Goal: Information Seeking & Learning: Learn about a topic

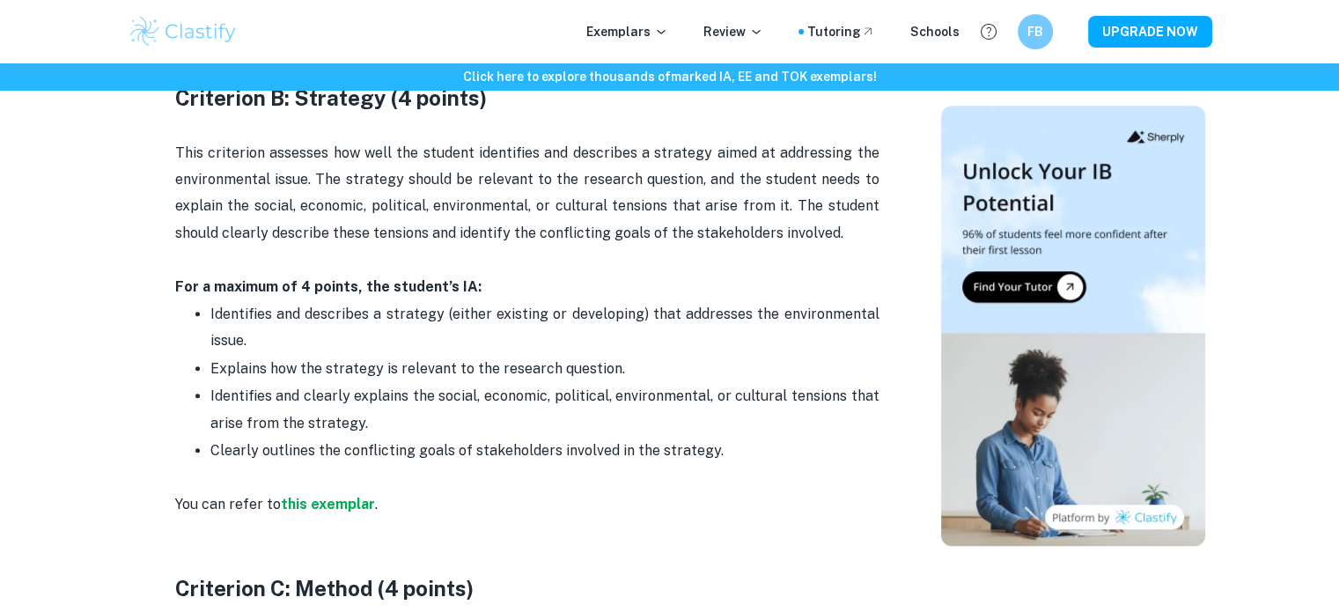
scroll to position [1500, 0]
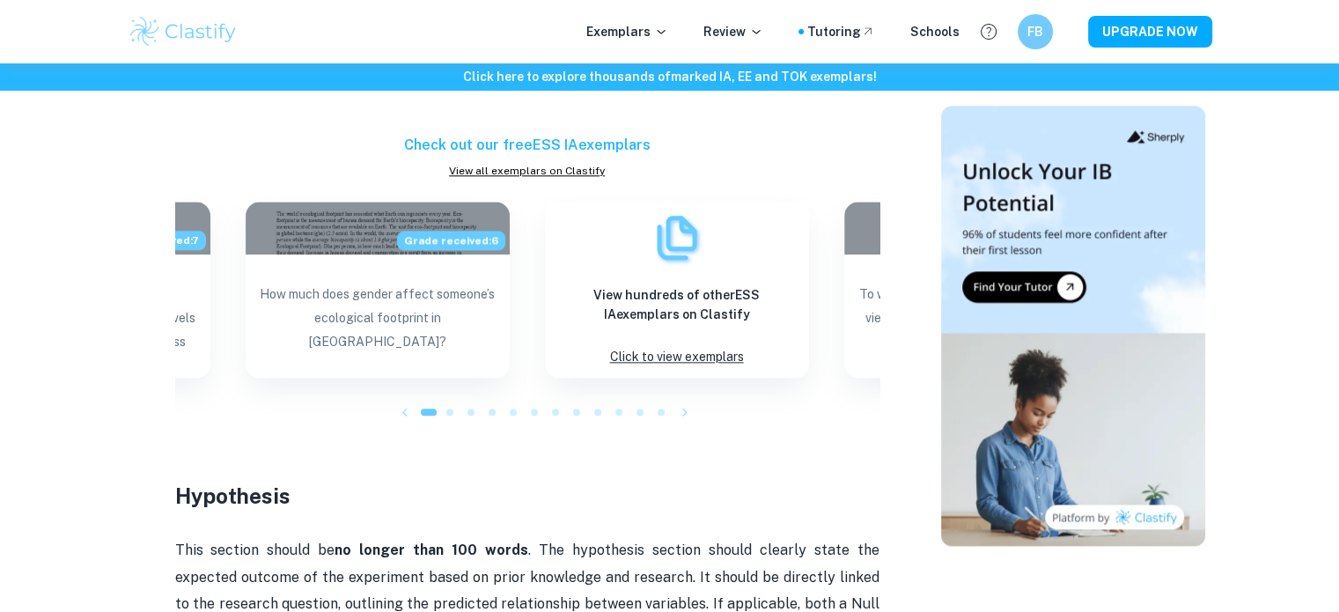
scroll to position [2041, 0]
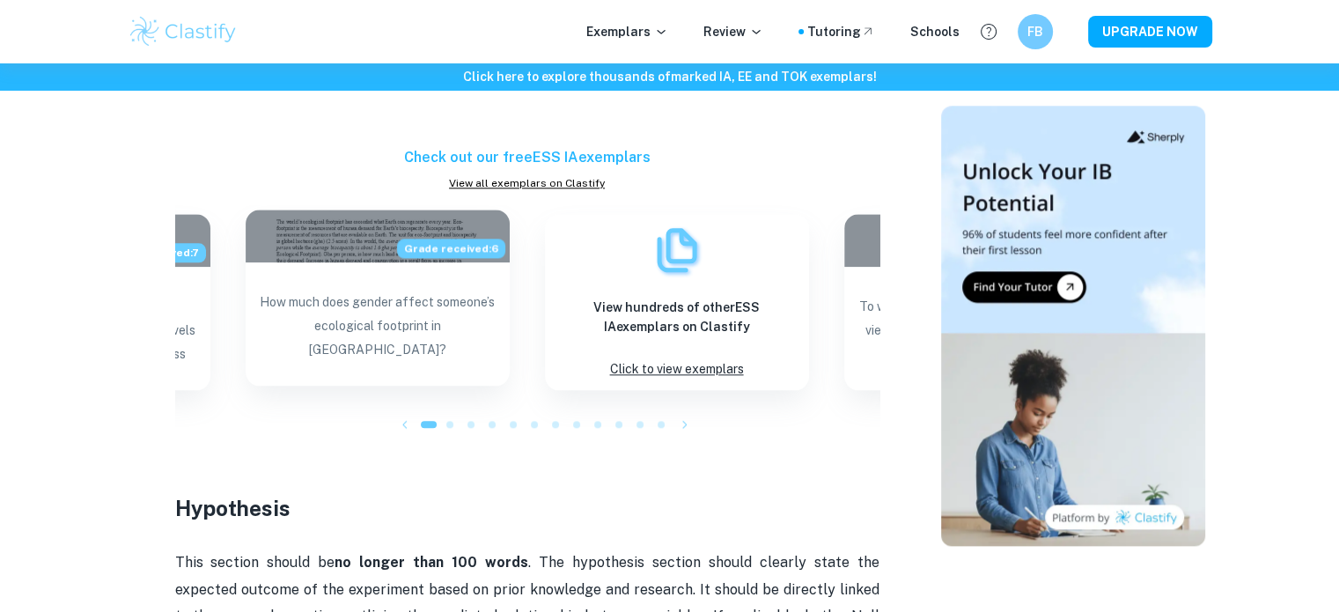
click at [452, 263] on div "How much does gender affect someone’s ecological footprint in [GEOGRAPHIC_DATA]?" at bounding box center [378, 325] width 264 height 127
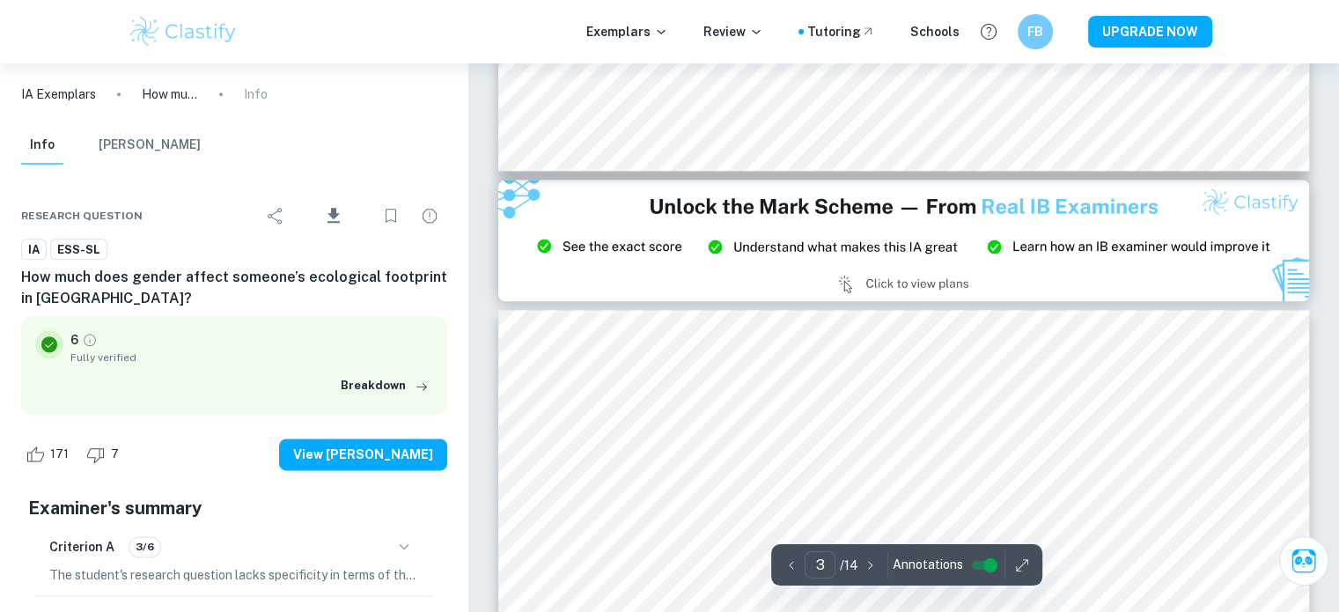
type input "2"
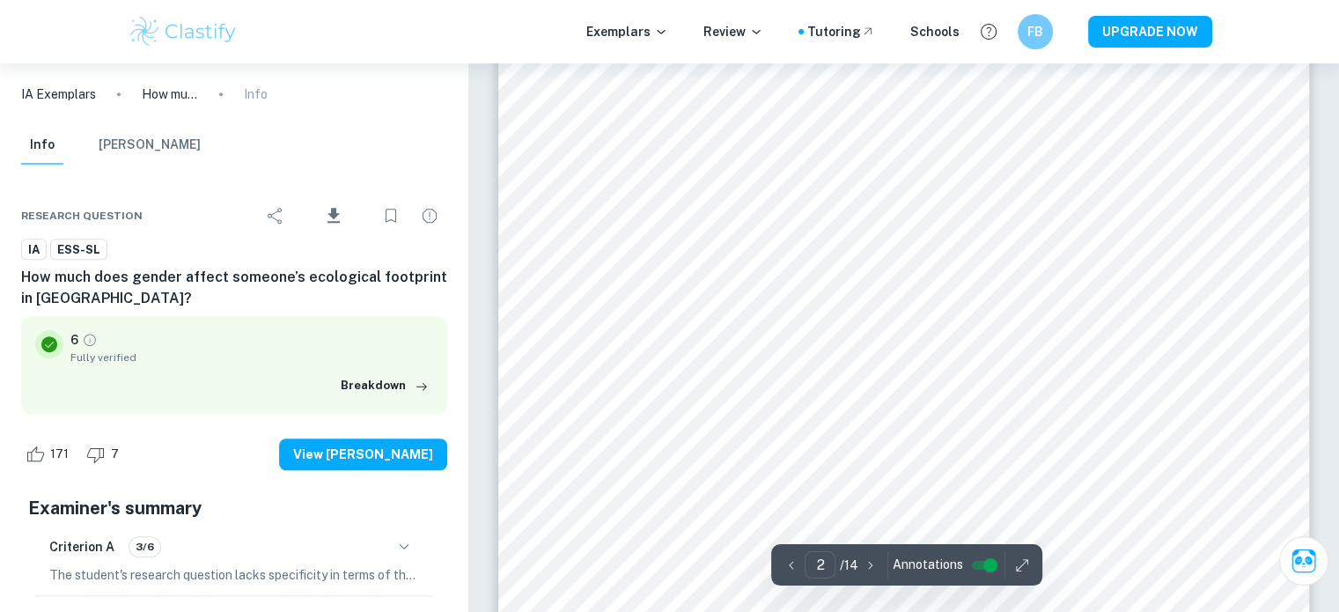
scroll to position [1127, 0]
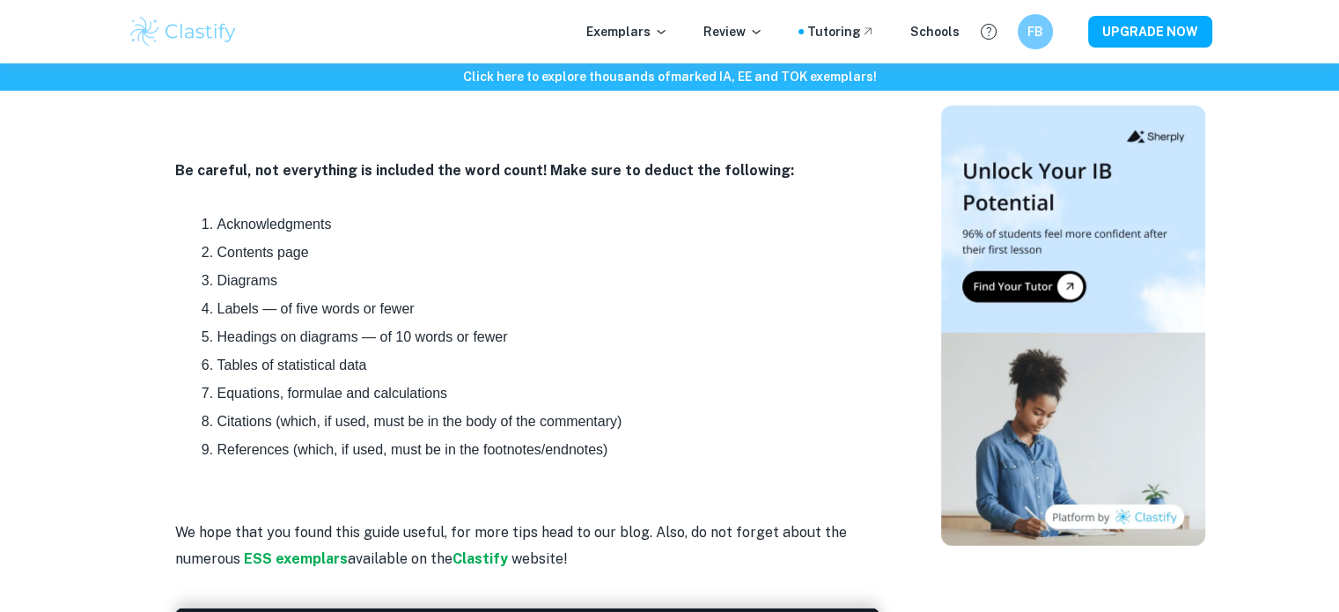
scroll to position [4837, 0]
